Goal: Information Seeking & Learning: Learn about a topic

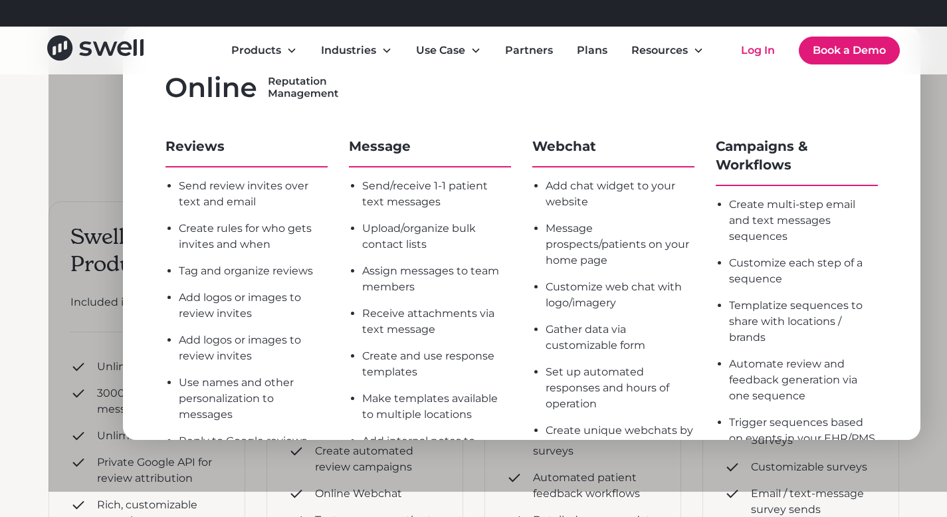
scroll to position [7, 0]
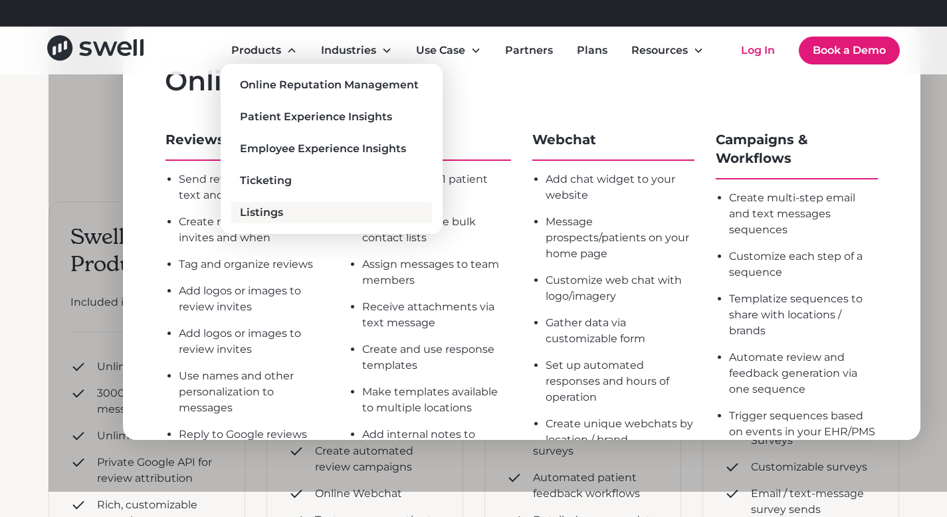
click at [269, 205] on div "Listings" at bounding box center [261, 213] width 43 height 16
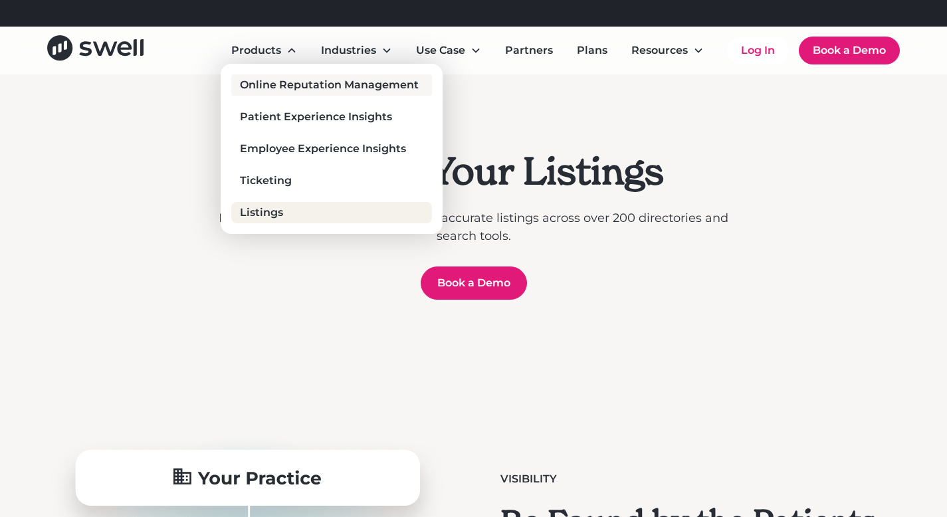
click at [275, 80] on div "Online Reputation Management" at bounding box center [329, 85] width 179 height 16
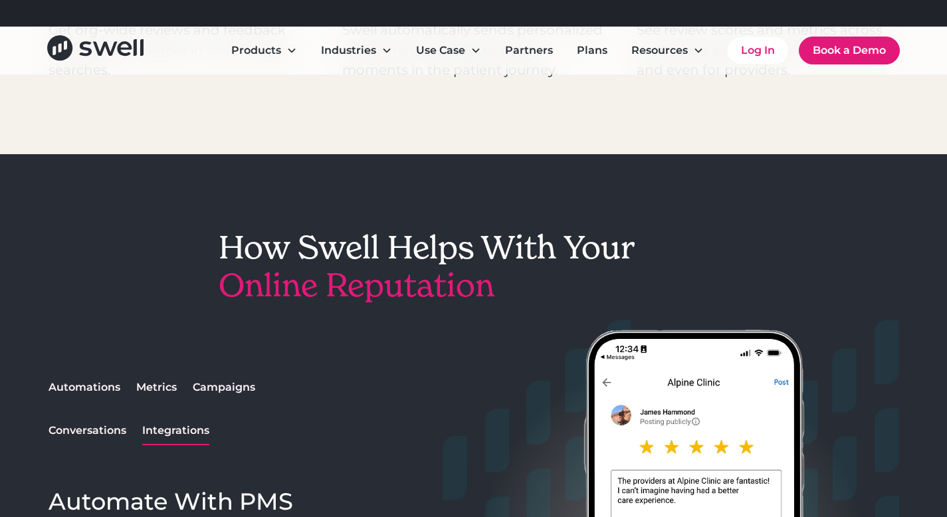
scroll to position [1023, 0]
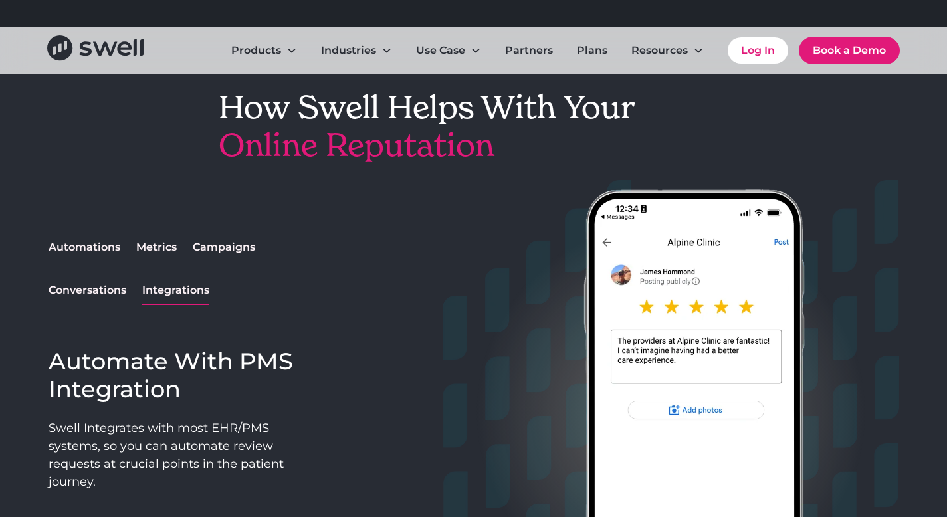
click at [85, 239] on div "Automations" at bounding box center [85, 247] width 72 height 16
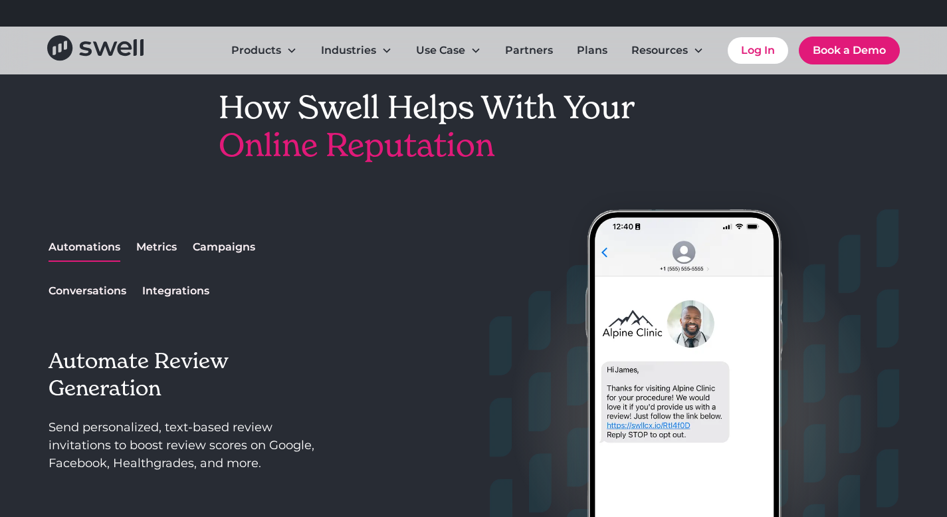
click at [142, 253] on div "Metrics" at bounding box center [156, 247] width 41 height 16
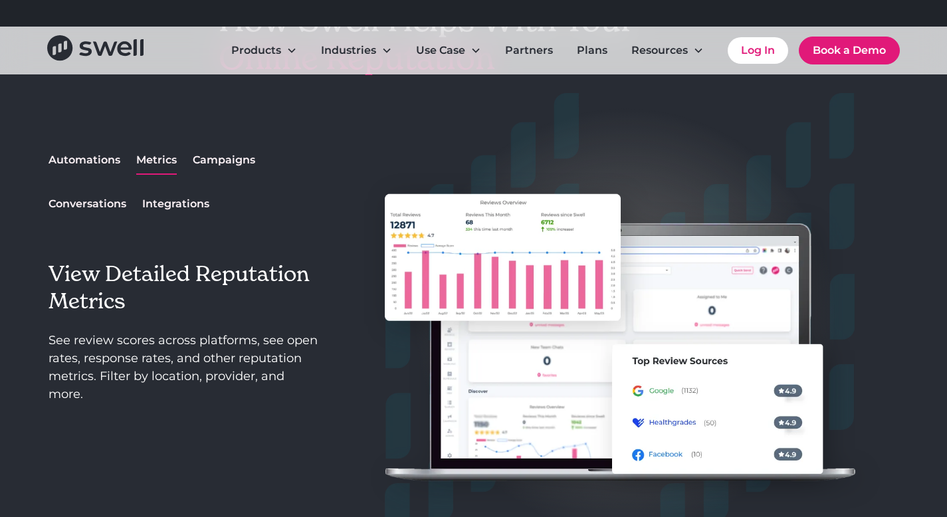
scroll to position [1112, 0]
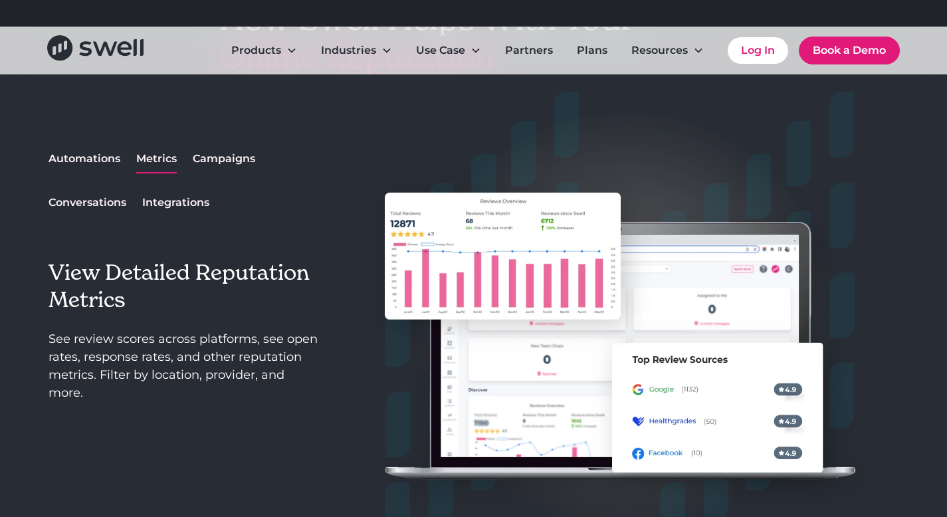
click at [102, 163] on div "Automations" at bounding box center [85, 159] width 72 height 16
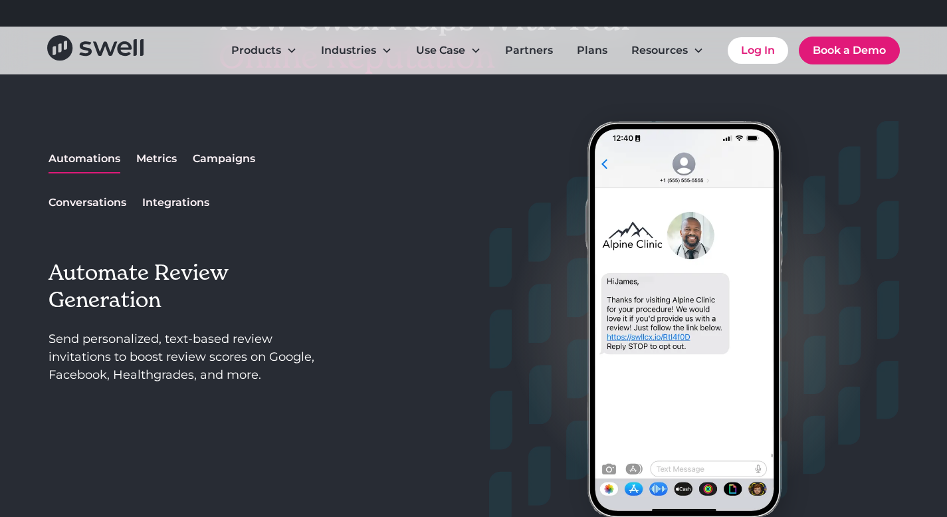
click at [261, 153] on div "Automations Metrics Campaigns Conversations Integrations" at bounding box center [191, 181] width 284 height 71
click at [236, 158] on div "Campaigns" at bounding box center [224, 159] width 62 height 16
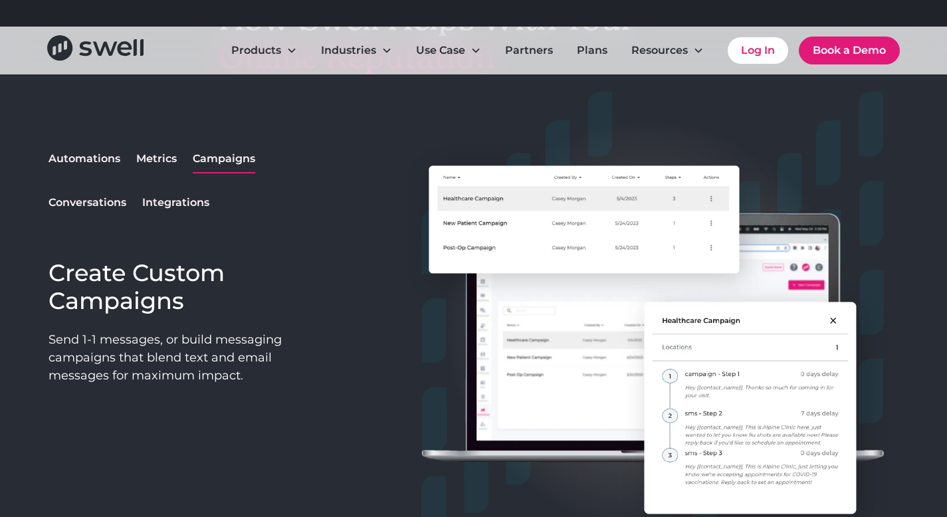
click at [111, 208] on div "Conversations" at bounding box center [88, 203] width 78 height 16
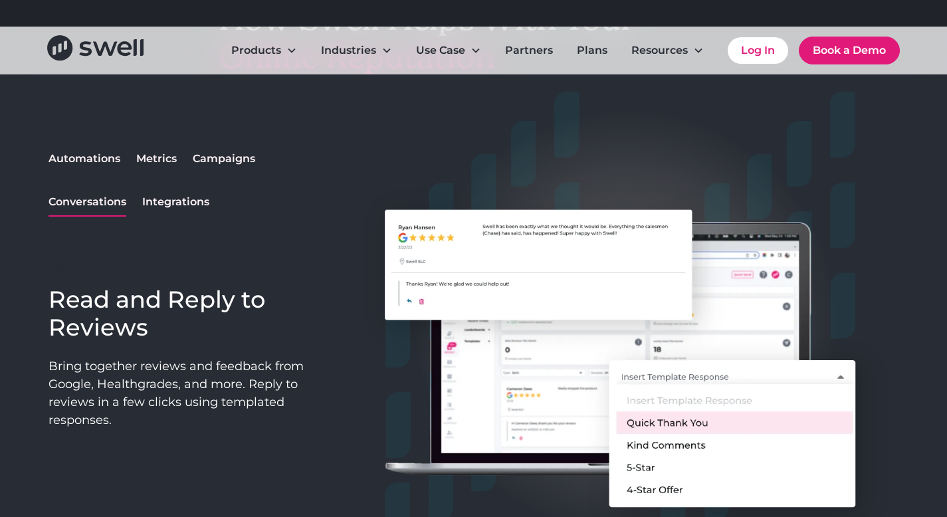
click at [170, 212] on link "Integrations" at bounding box center [175, 202] width 67 height 27
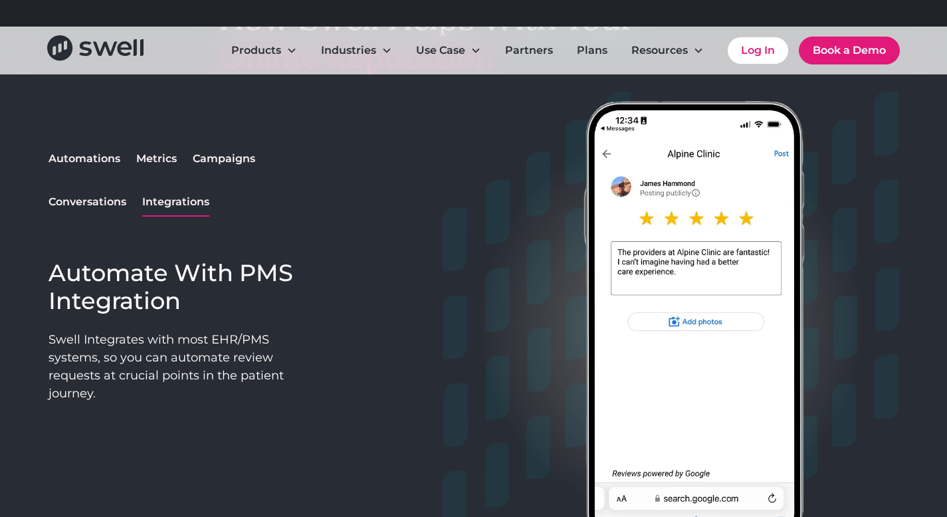
click at [209, 154] on div "Campaigns" at bounding box center [224, 159] width 62 height 16
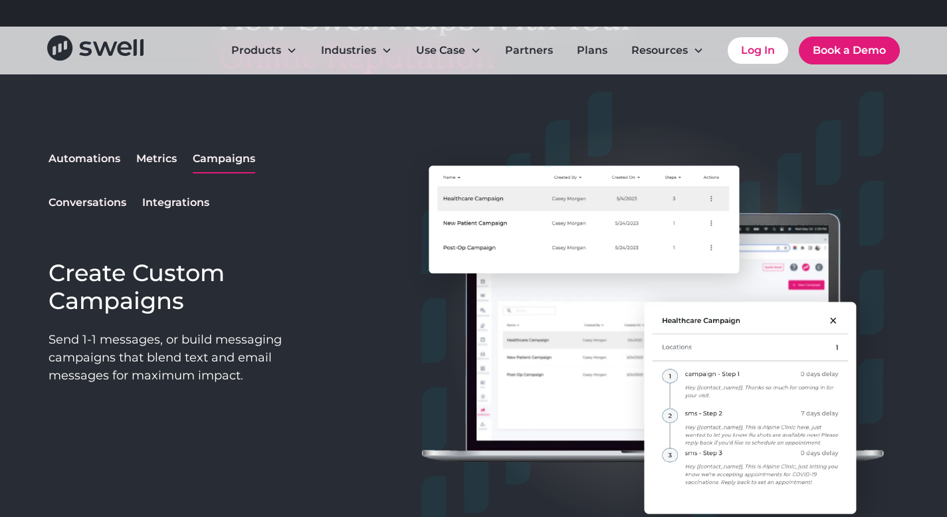
click at [108, 152] on div "Automations" at bounding box center [85, 159] width 72 height 16
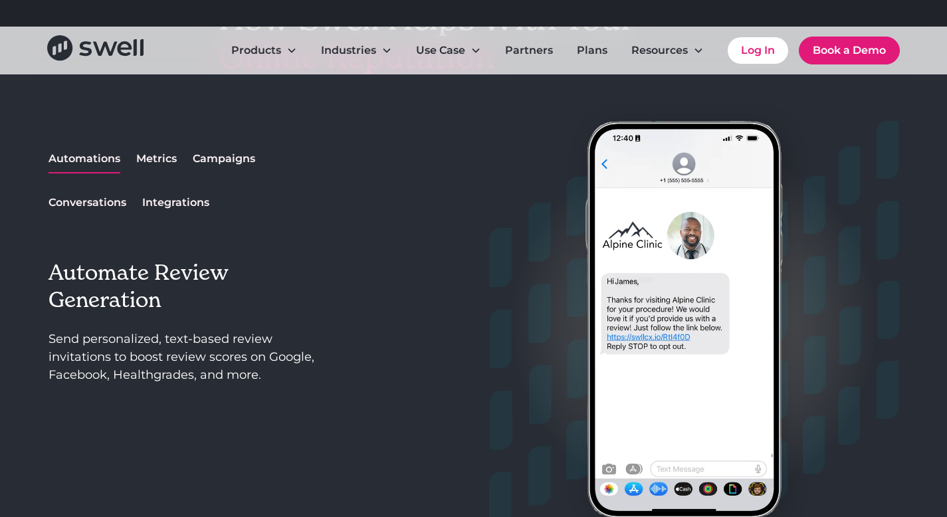
click at [77, 199] on div "Conversations" at bounding box center [88, 203] width 78 height 16
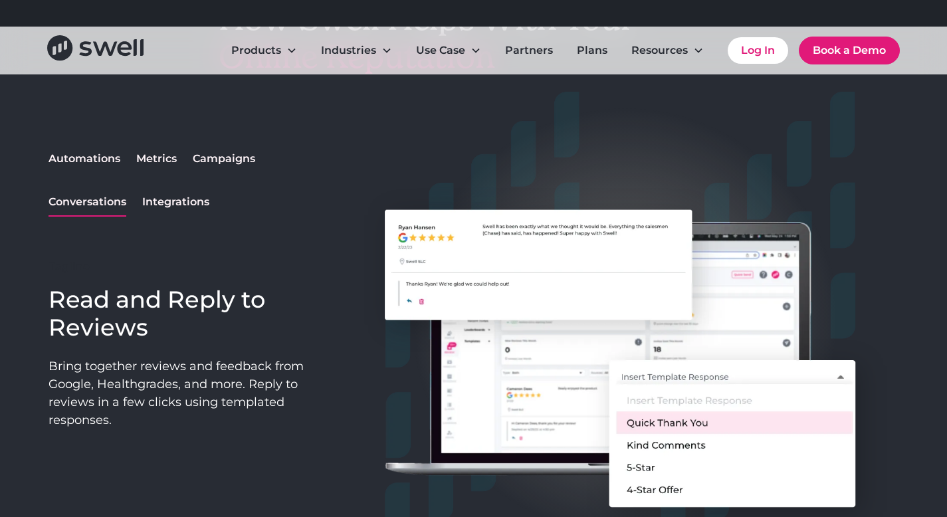
scroll to position [1125, 0]
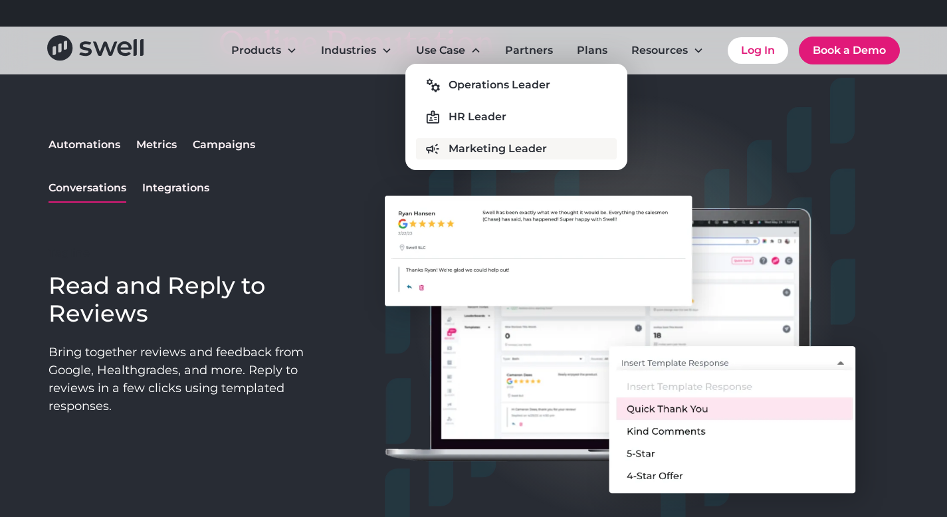
click at [470, 144] on div "Marketing Leader" at bounding box center [498, 149] width 98 height 16
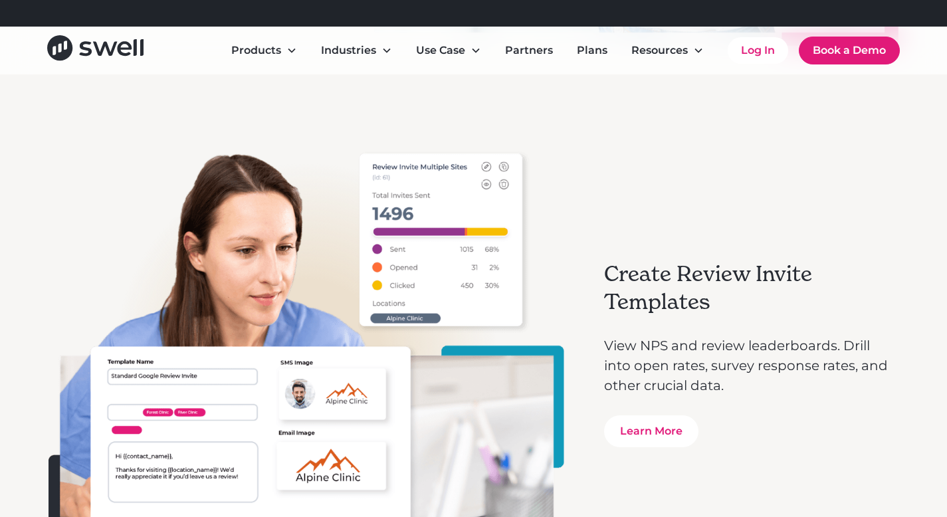
scroll to position [2861, 0]
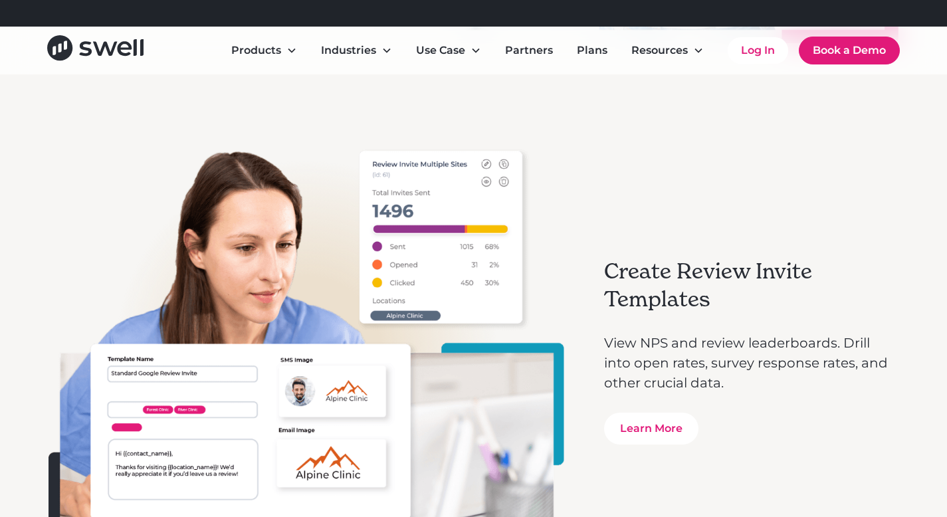
click at [717, 348] on p "View NPS and review leaderboards. Drill into open rates, survey response rates,…" at bounding box center [751, 363] width 295 height 60
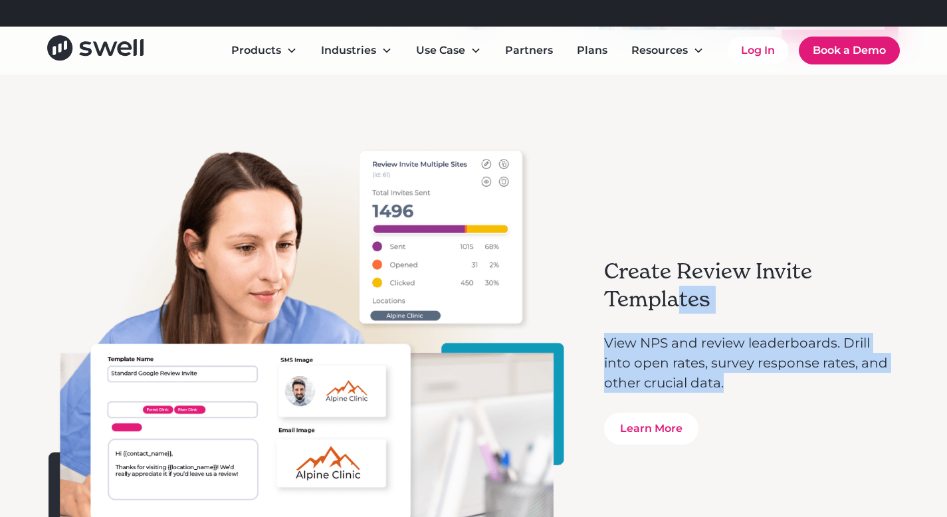
drag, startPoint x: 708, startPoint y: 385, endPoint x: 676, endPoint y: 298, distance: 92.7
click at [676, 298] on div "Create Review Invite Templates View NPS and review leaderboards. Drill into ope…" at bounding box center [751, 351] width 295 height 187
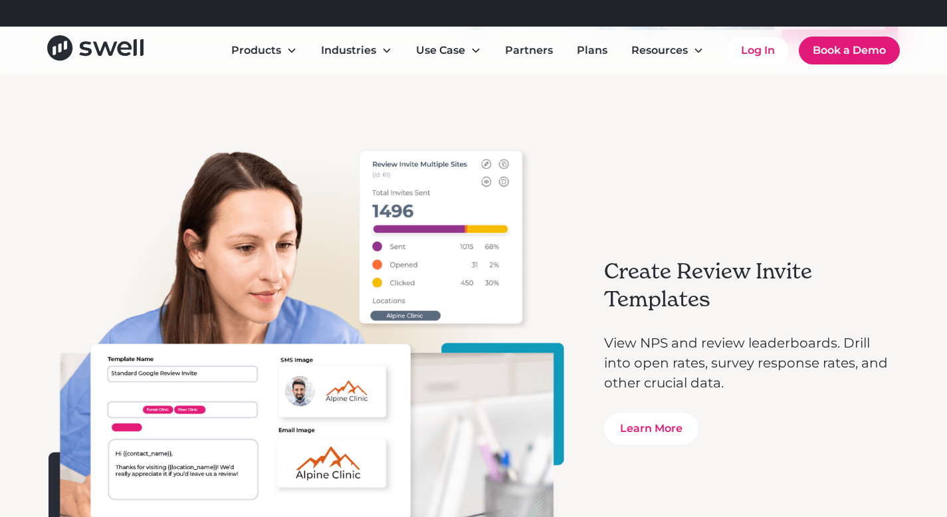
click at [676, 353] on p "View NPS and review leaderboards. Drill into open rates, survey response rates,…" at bounding box center [751, 363] width 295 height 60
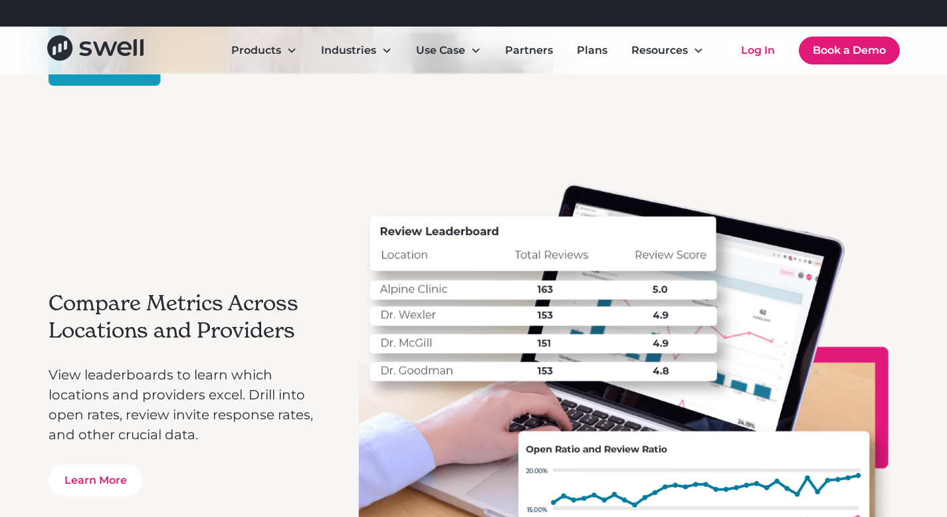
scroll to position [4475, 0]
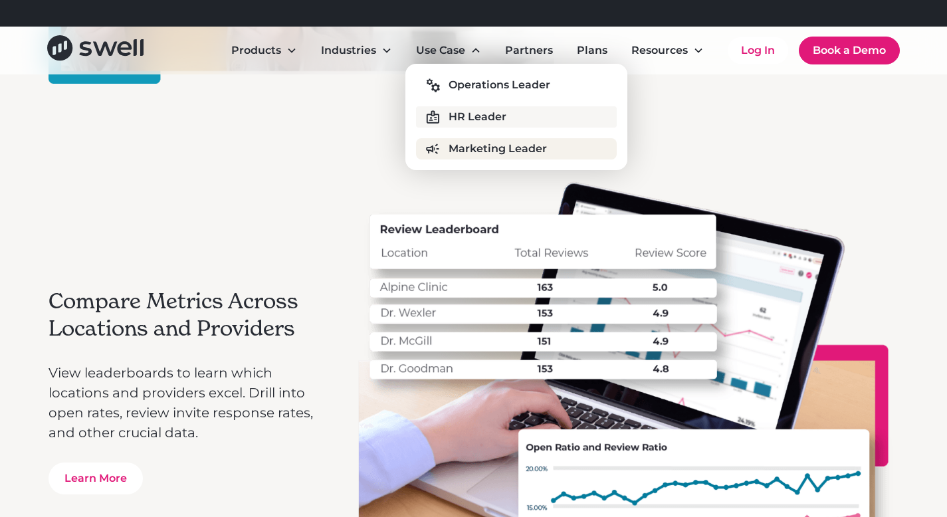
click at [464, 110] on div "HR Leader" at bounding box center [478, 117] width 58 height 16
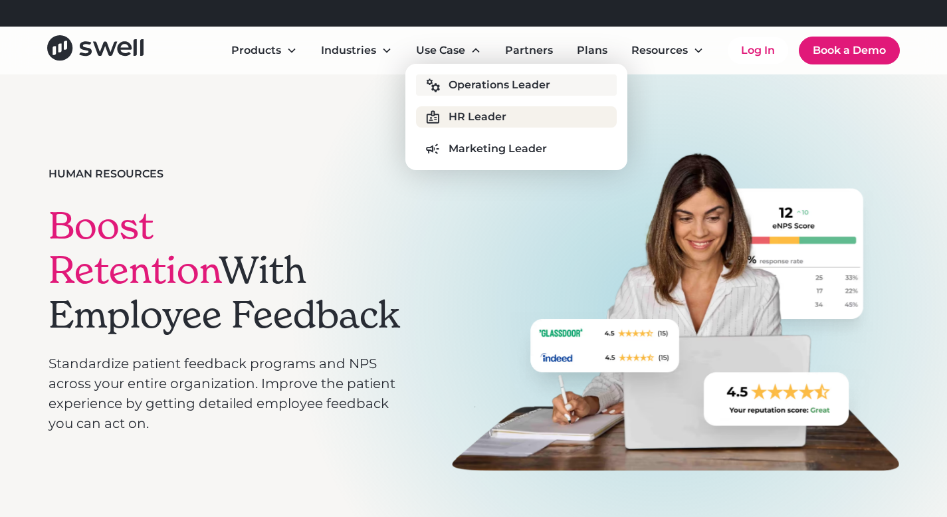
drag, startPoint x: 461, startPoint y: 80, endPoint x: 457, endPoint y: 94, distance: 14.5
click at [461, 79] on div "Operations Leader" at bounding box center [500, 85] width 102 height 16
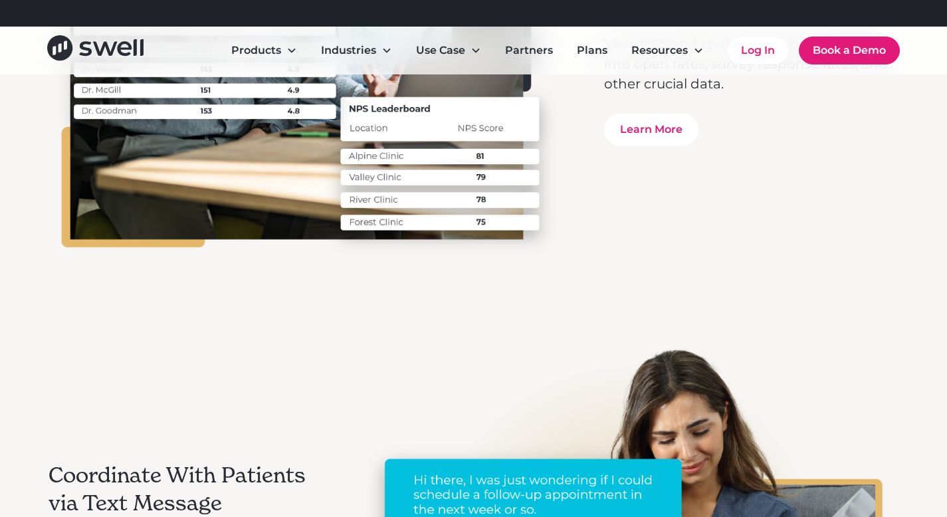
scroll to position [2805, 0]
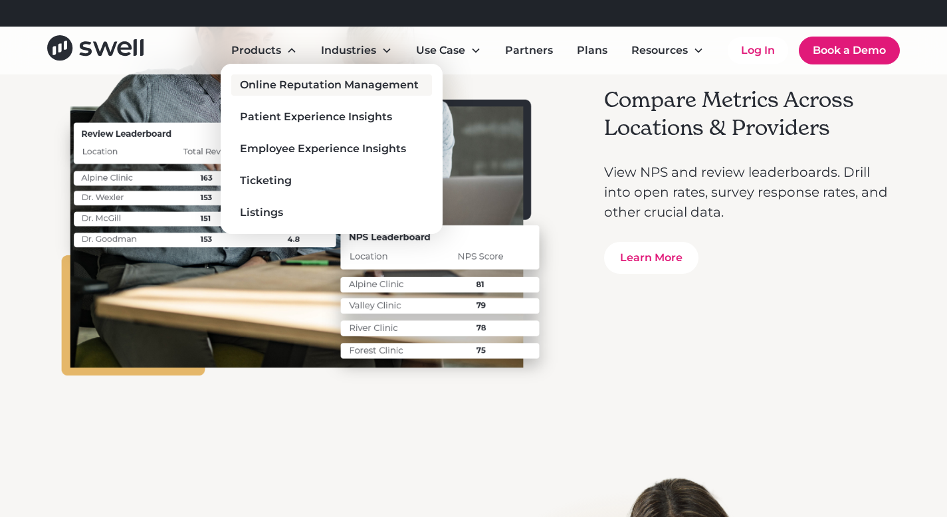
click at [275, 83] on div "Online Reputation Management" at bounding box center [329, 85] width 179 height 16
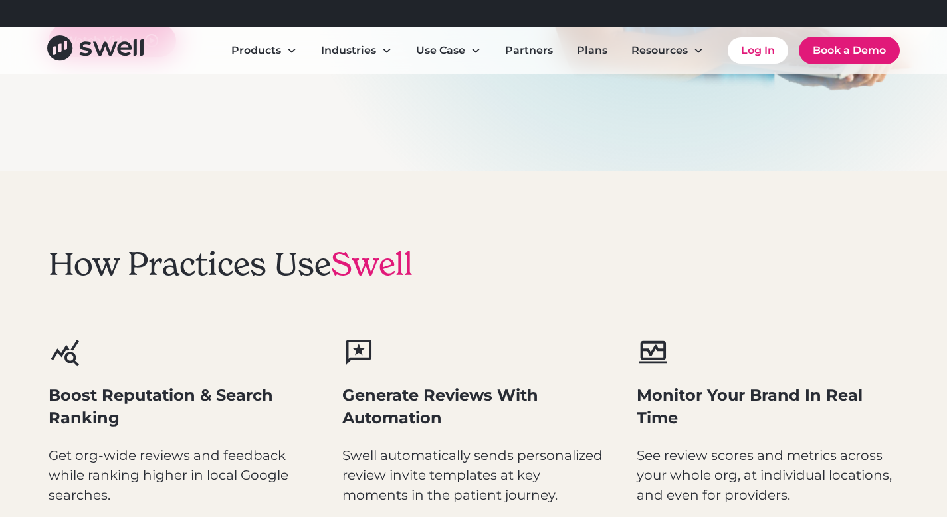
scroll to position [224, 0]
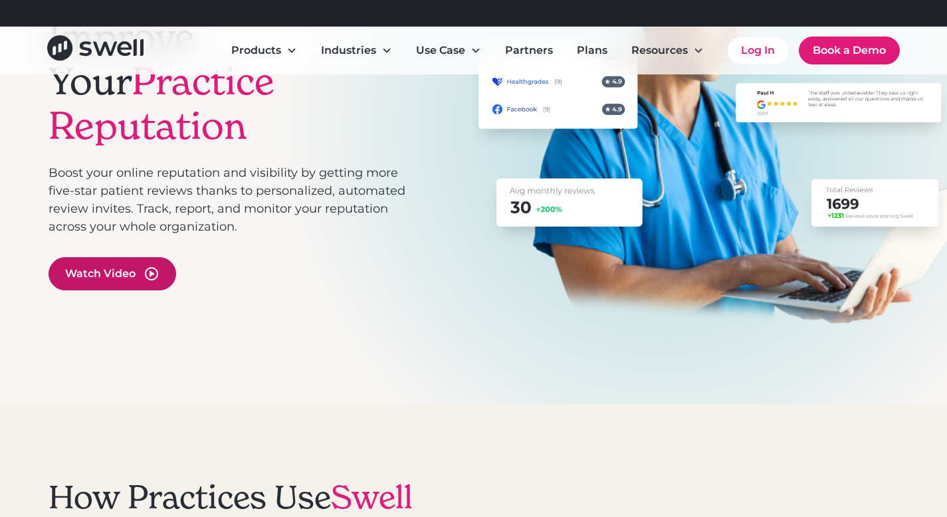
click at [102, 257] on div "Watch Video" at bounding box center [113, 273] width 128 height 33
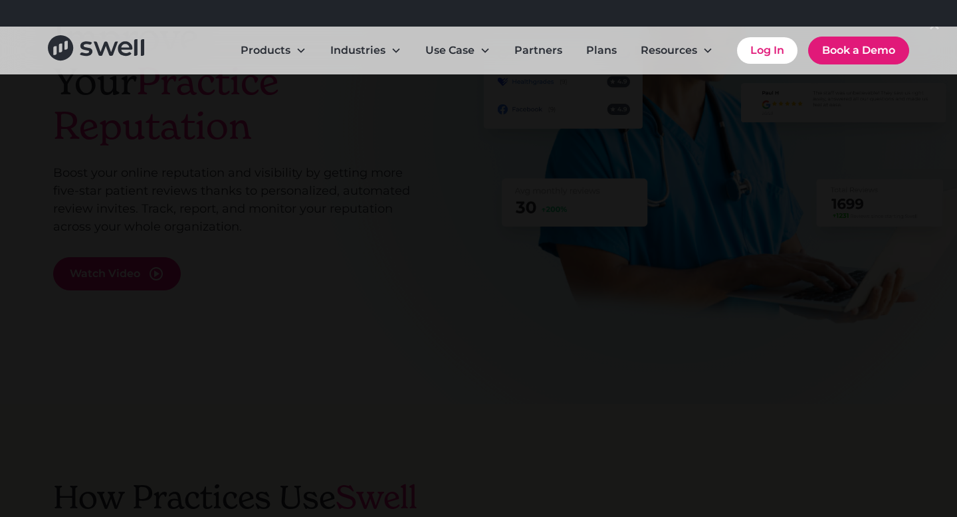
click at [860, 125] on div at bounding box center [478, 259] width 957 height 497
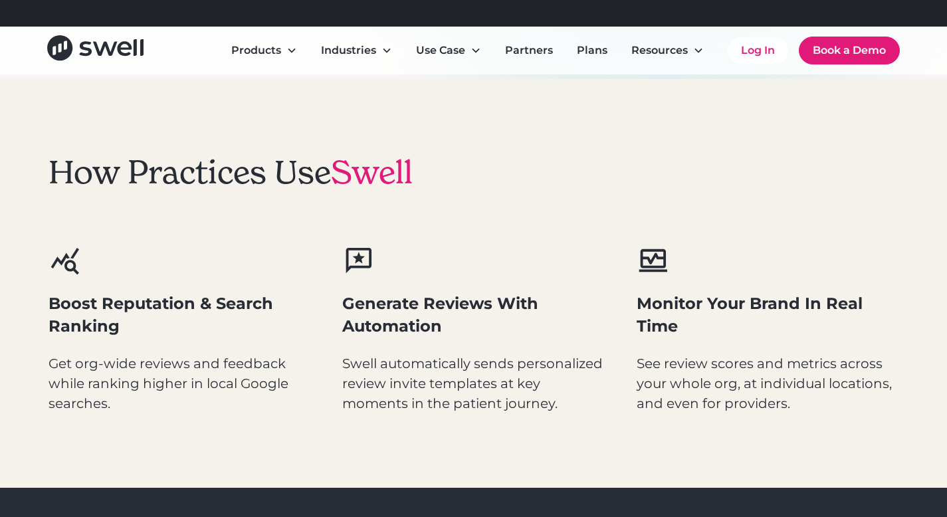
scroll to position [662, 0]
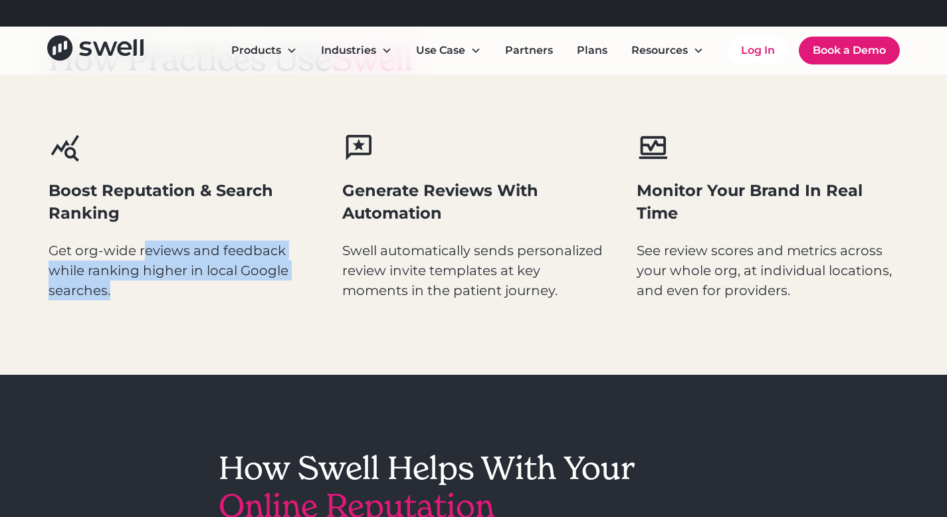
drag, startPoint x: 179, startPoint y: 283, endPoint x: 146, endPoint y: 240, distance: 53.6
click at [146, 241] on p "Get org-wide reviews and feedback while ranking higher in local Google searches." at bounding box center [180, 271] width 263 height 60
click at [222, 270] on p "Get org-wide reviews and feedback while ranking higher in local Google searches." at bounding box center [180, 271] width 263 height 60
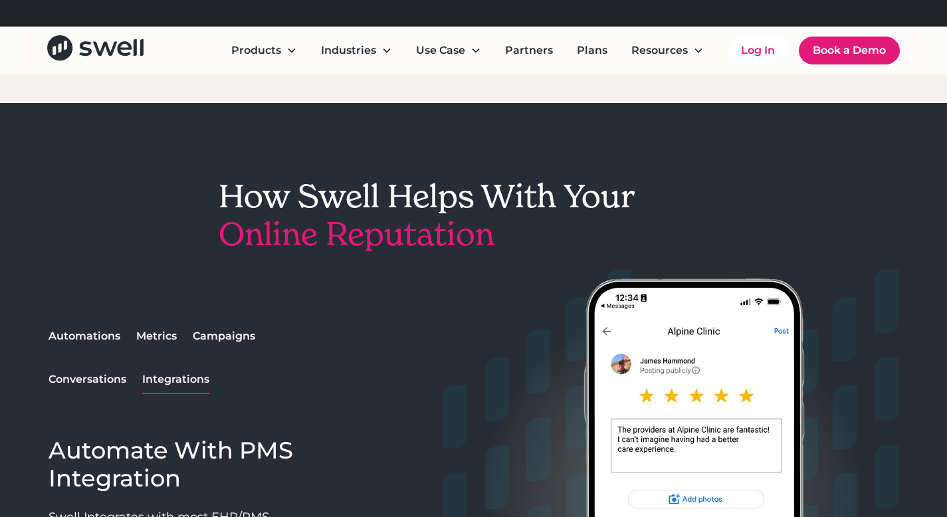
scroll to position [1042, 0]
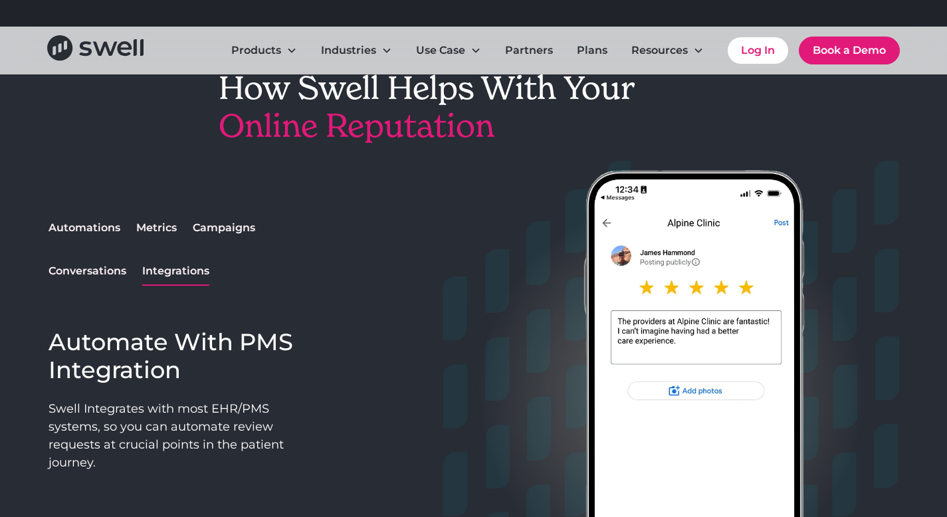
click at [96, 277] on div "Conversations" at bounding box center [88, 271] width 78 height 16
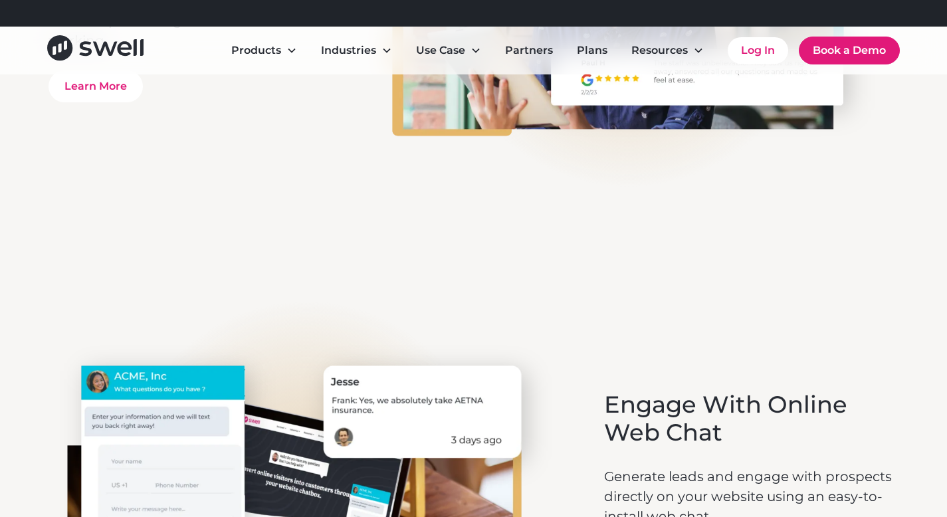
scroll to position [2763, 0]
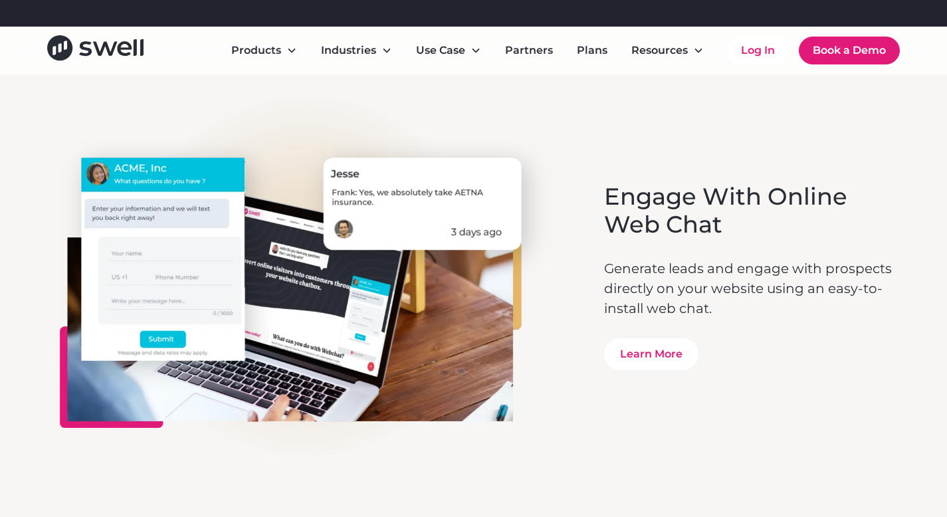
click at [715, 310] on p "Generate leads and engage with prospects directly on your website using an easy…" at bounding box center [751, 289] width 295 height 60
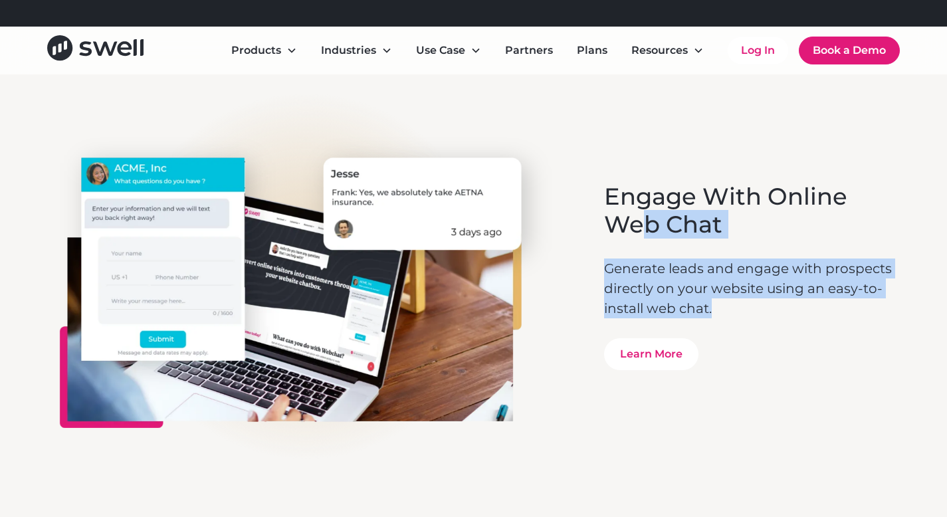
drag, startPoint x: 715, startPoint y: 310, endPoint x: 636, endPoint y: 225, distance: 116.2
click at [636, 226] on div "Engage With Online Web Chat Generate leads and engage with prospects directly o…" at bounding box center [751, 276] width 295 height 187
click at [663, 278] on p "Generate leads and engage with prospects directly on your website using an easy…" at bounding box center [751, 289] width 295 height 60
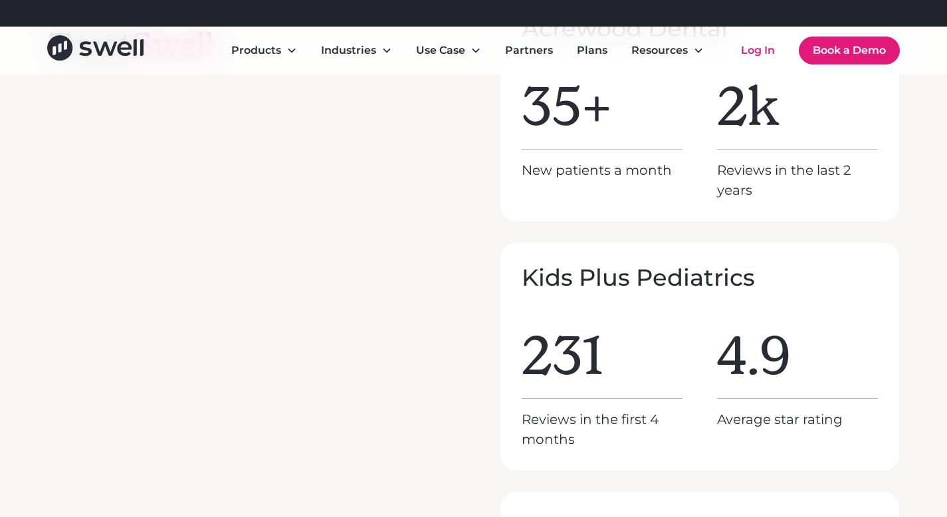
scroll to position [5564, 0]
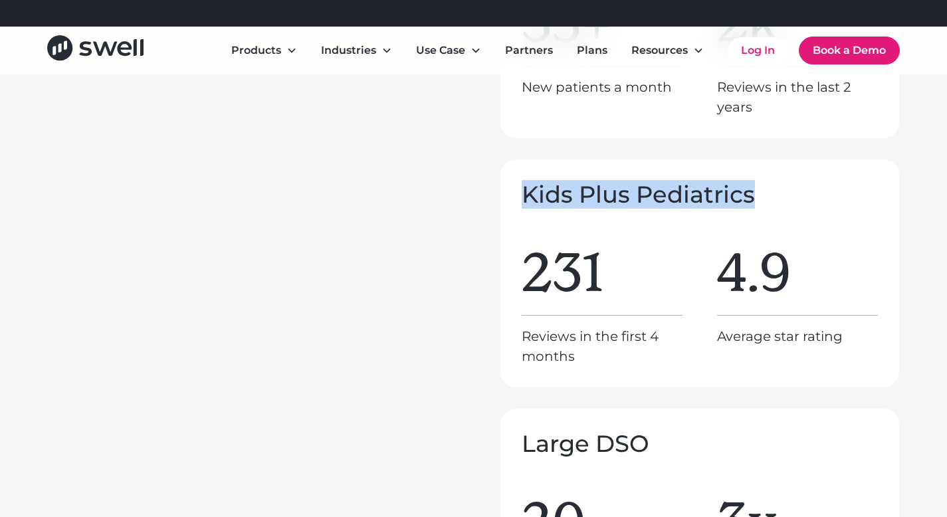
drag, startPoint x: 727, startPoint y: 200, endPoint x: 519, endPoint y: 190, distance: 209.0
click at [519, 190] on div "Kids Plus Pediatrics 231 Reviews in the first 4 months 4.9 Average star rating" at bounding box center [700, 274] width 399 height 228
copy h3 "Kids Plus Pediatrics"
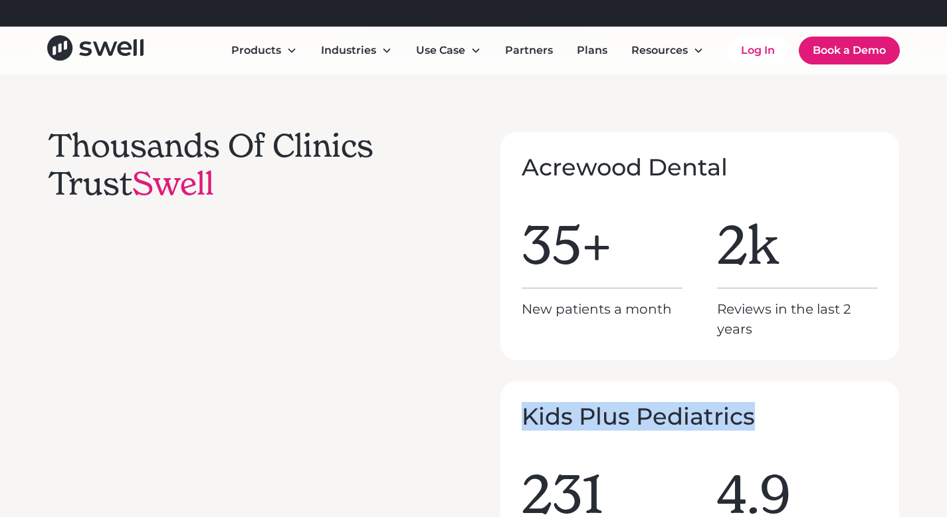
scroll to position [5344, 0]
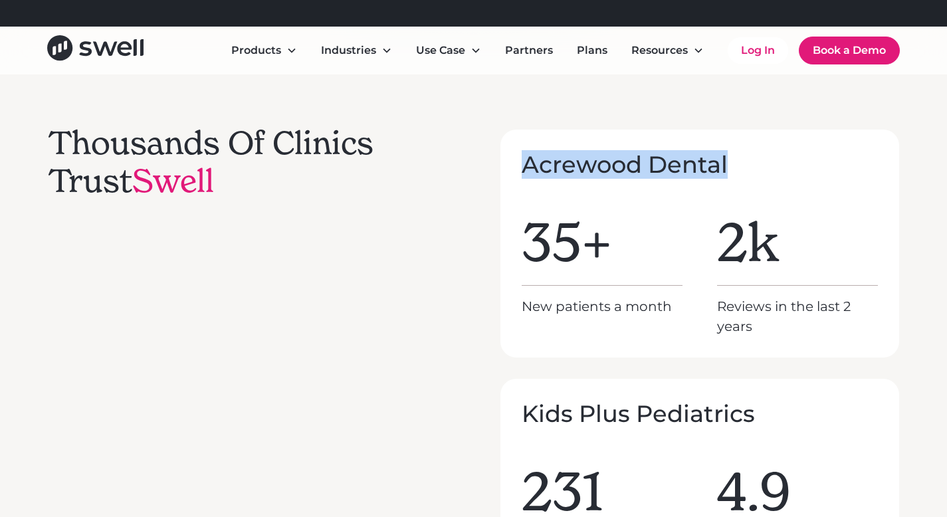
drag, startPoint x: 724, startPoint y: 166, endPoint x: 518, endPoint y: 172, distance: 206.2
click at [518, 172] on div "Acrewood Dental 35+ New patients a month 2k Reviews in the last 2 years" at bounding box center [700, 244] width 399 height 228
copy h3 "Acrewood Dental"
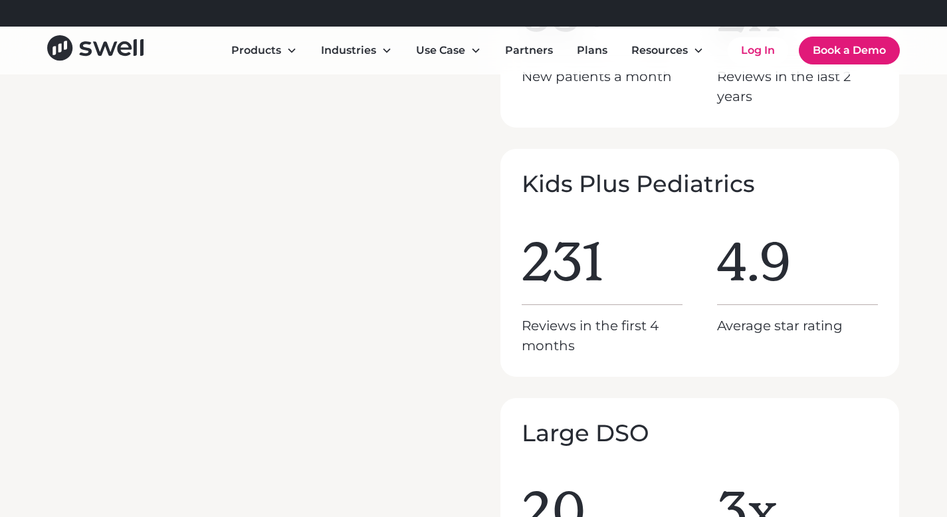
scroll to position [5500, 0]
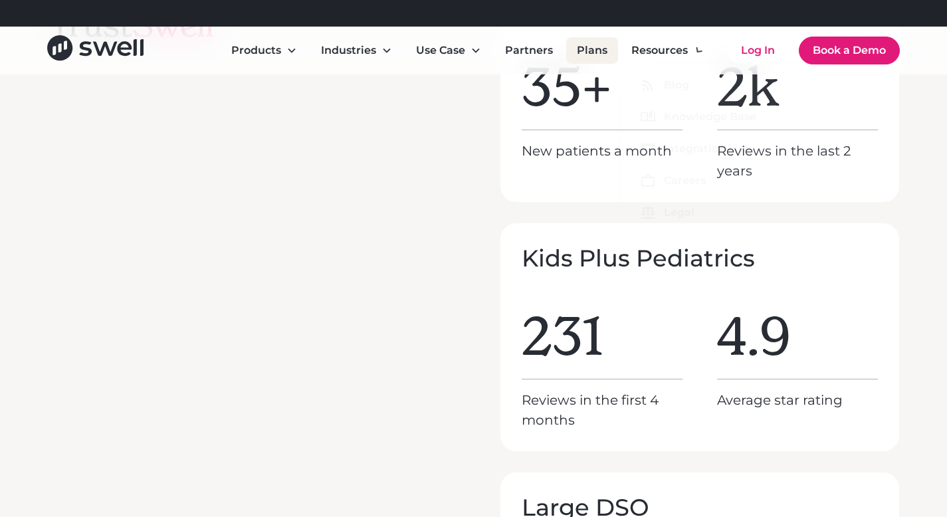
click at [589, 47] on link "Plans" at bounding box center [592, 50] width 52 height 27
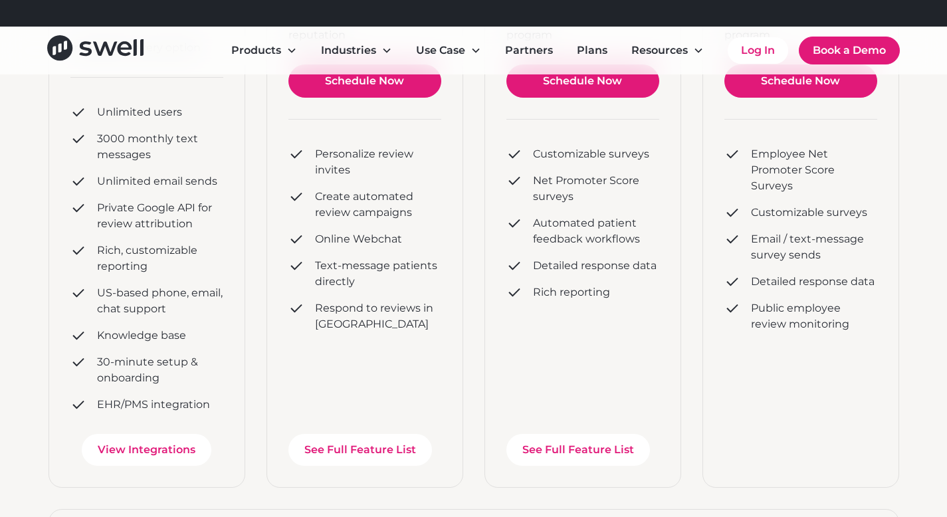
scroll to position [339, 0]
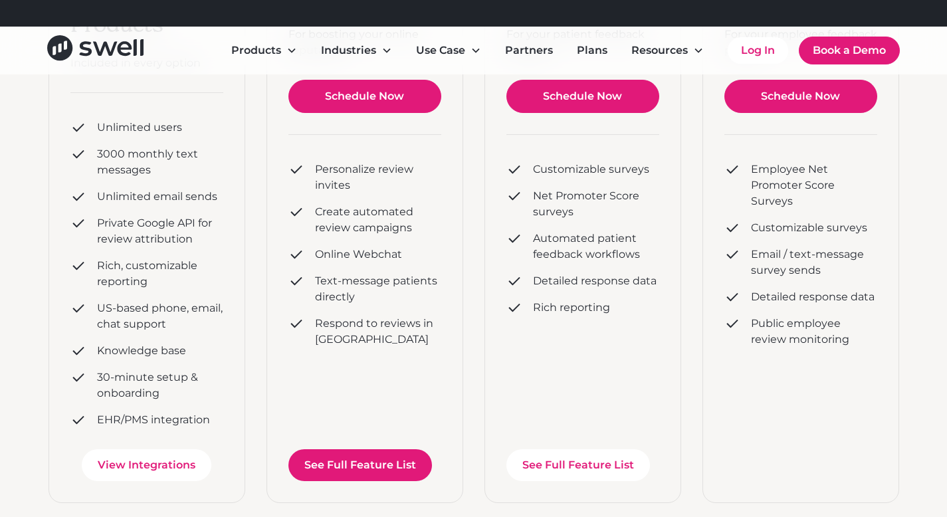
click at [380, 463] on link "See Full Feature List" at bounding box center [361, 465] width 144 height 32
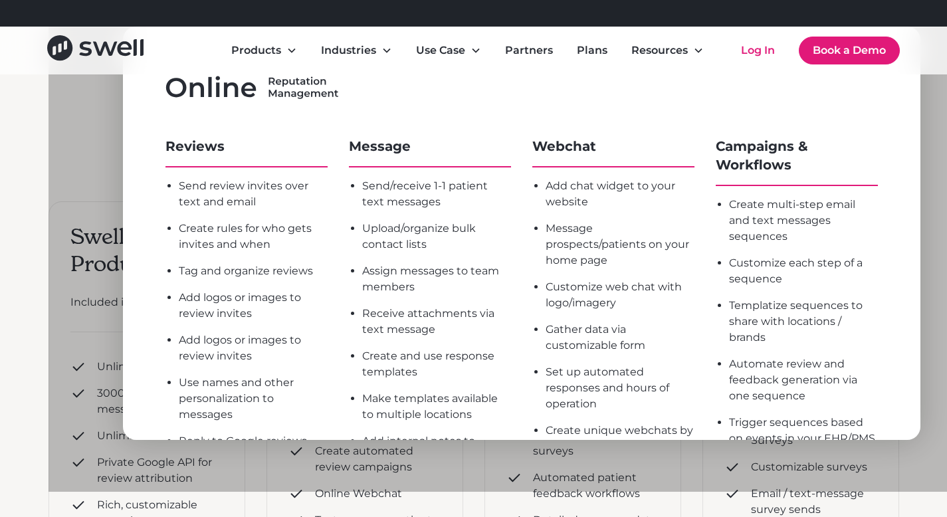
scroll to position [13, 0]
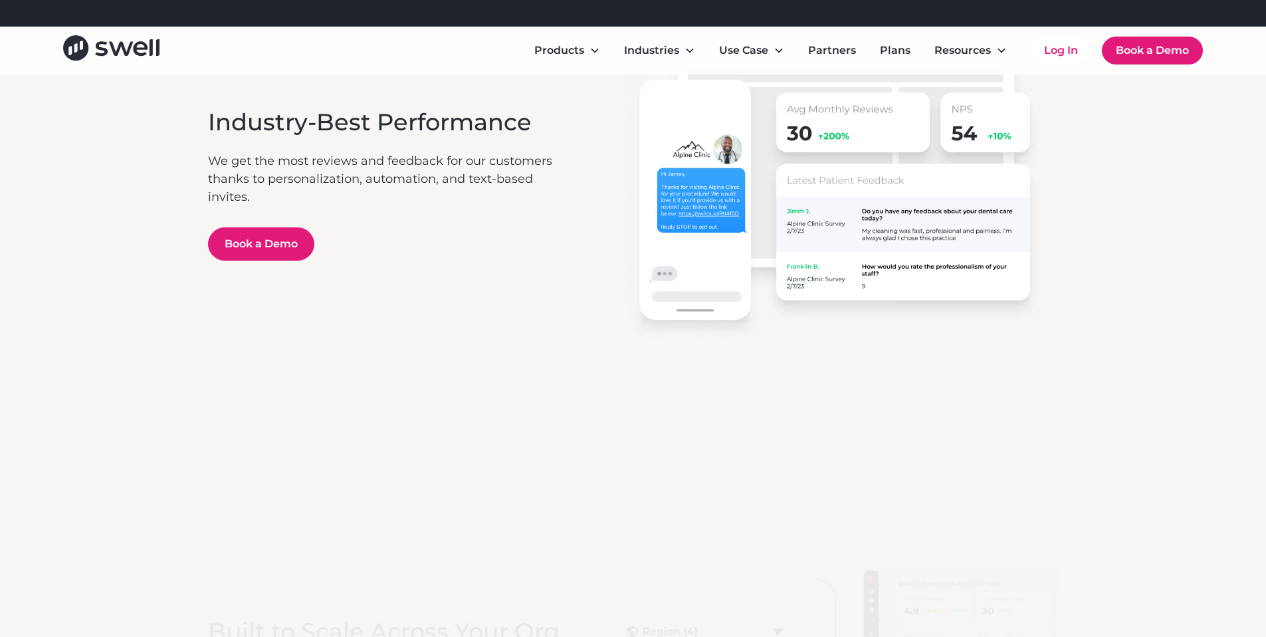
scroll to position [2202, 0]
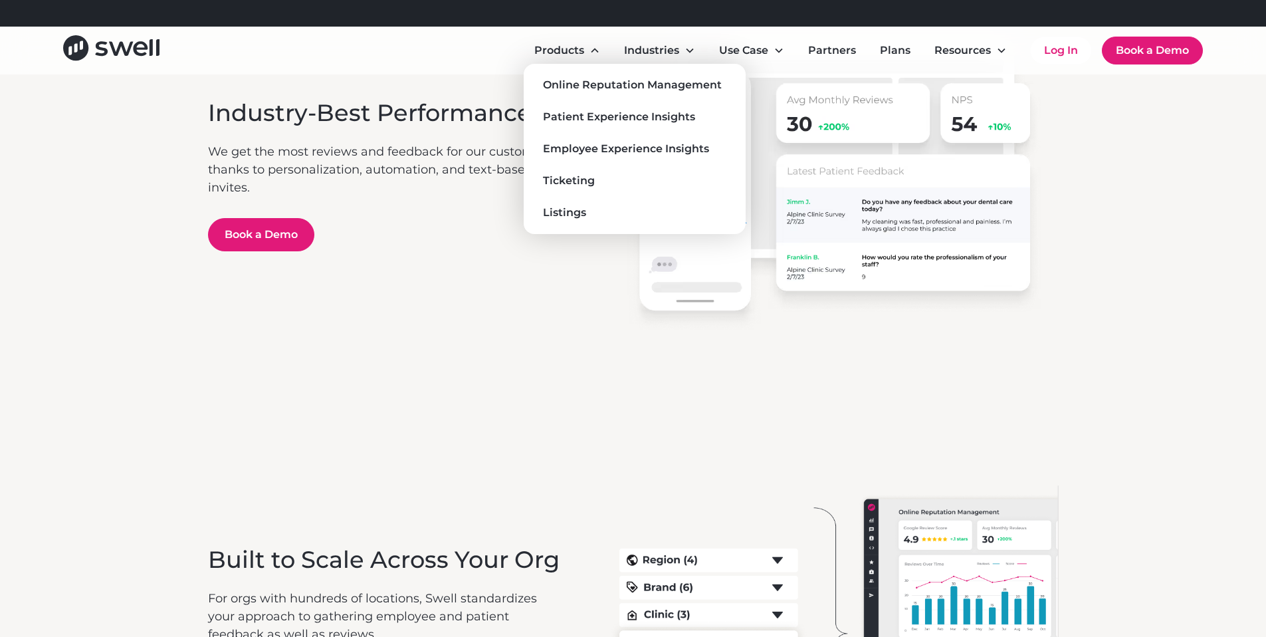
click at [576, 223] on nav "Online Reputation Management Patient Experience Insights Employee Experience In…" at bounding box center [635, 149] width 222 height 170
click at [576, 215] on div "Listings" at bounding box center [564, 213] width 43 height 16
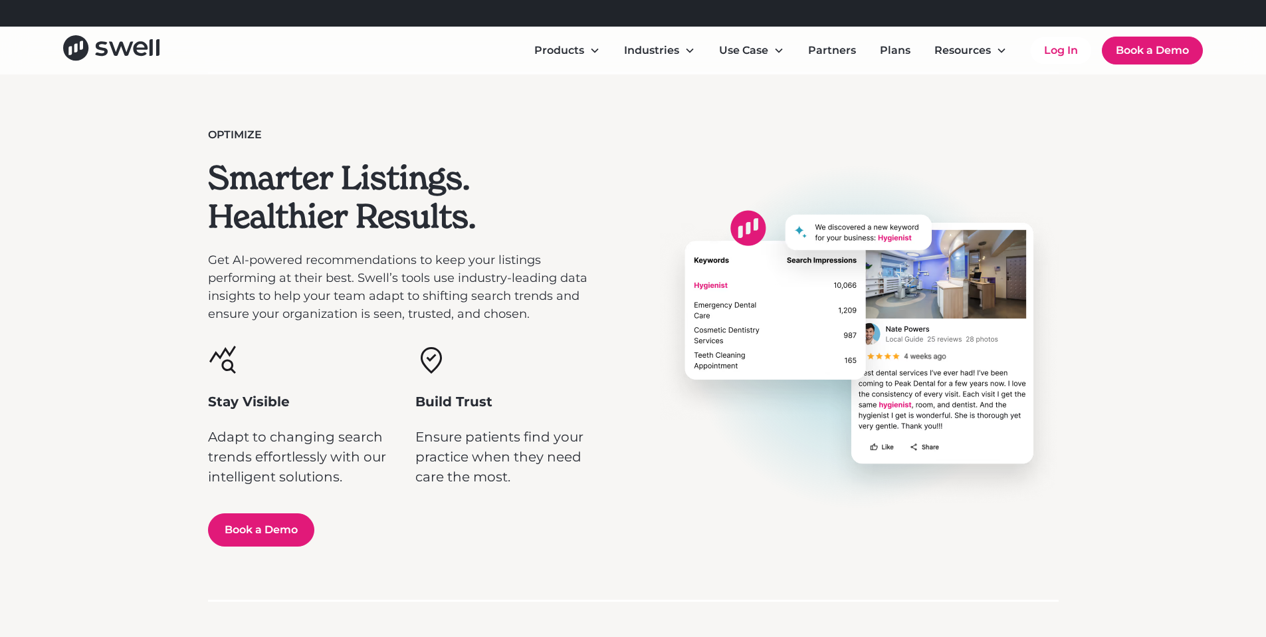
scroll to position [763, 0]
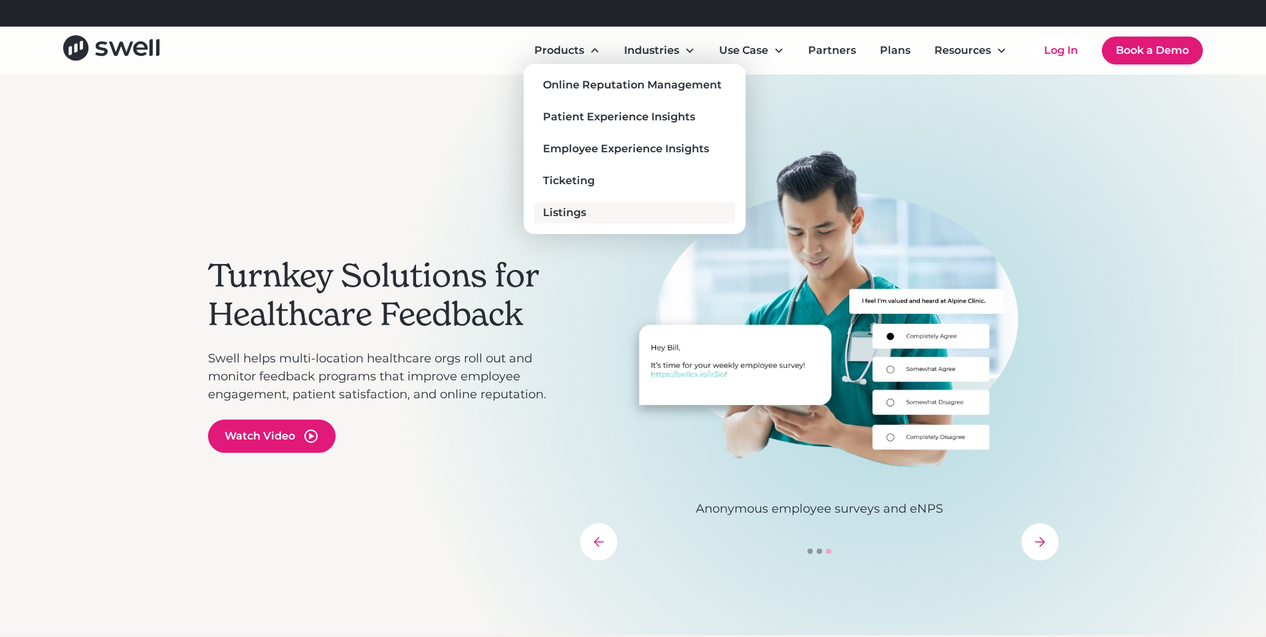
click at [571, 205] on div "Listings" at bounding box center [564, 213] width 43 height 16
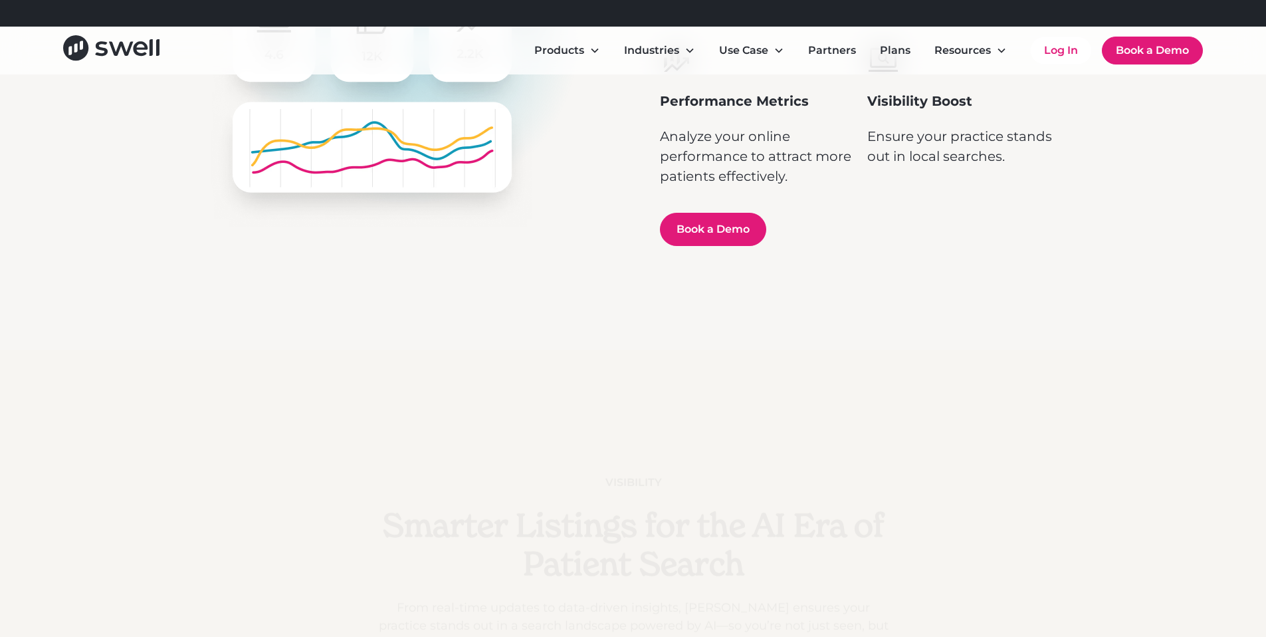
scroll to position [1679, 0]
